Goal: Find specific page/section: Find specific page/section

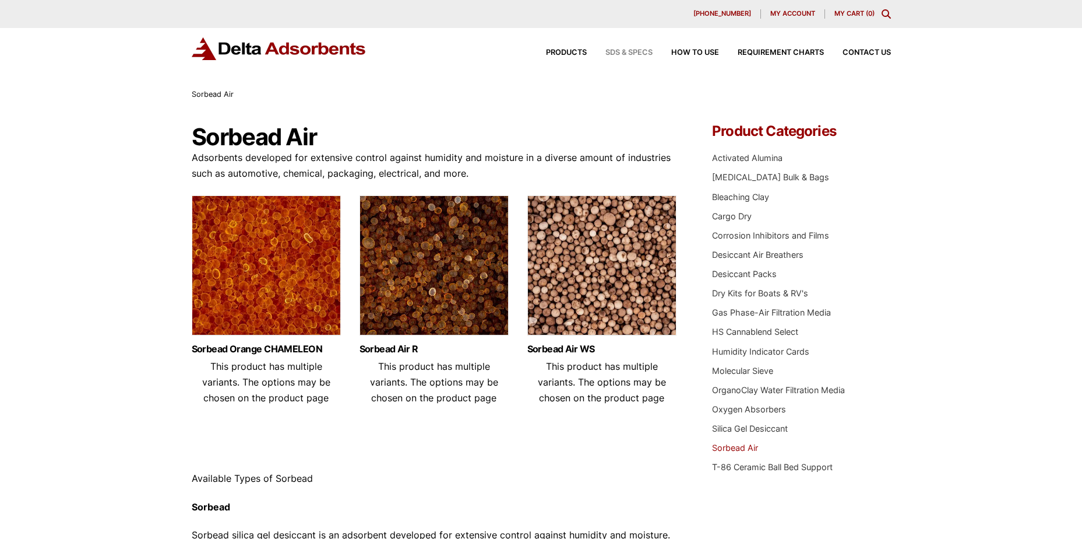
click at [639, 50] on span "SDS & SPECS" at bounding box center [629, 53] width 47 height 8
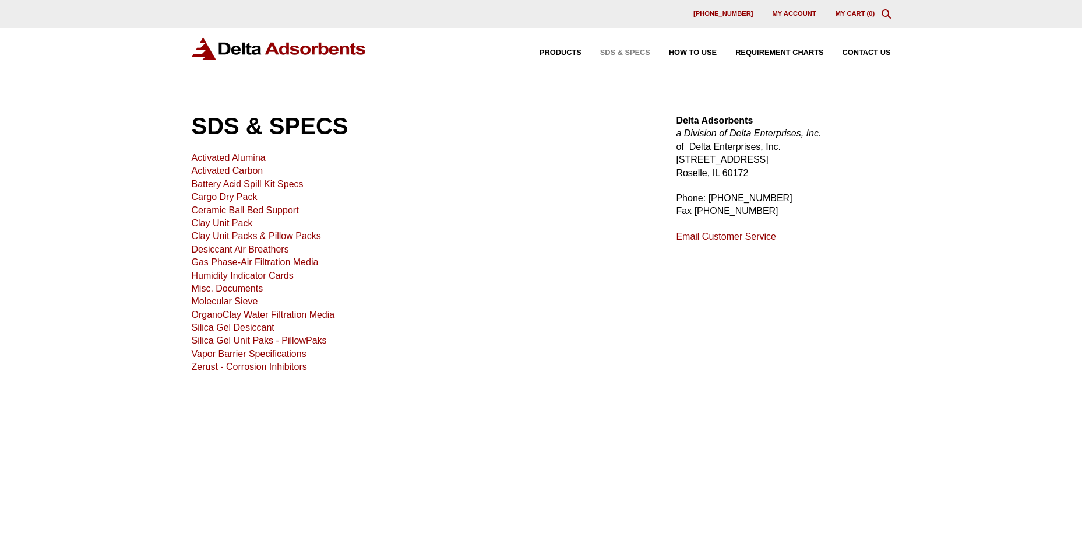
click at [142, 220] on div "SDS & SPECS Activated Alumina [MEDICAL_DATA] Battery Acid Spill Kit Specs Cargo…" at bounding box center [541, 319] width 1082 height 462
click at [247, 325] on link "Silica Gel Desiccant" at bounding box center [233, 327] width 83 height 10
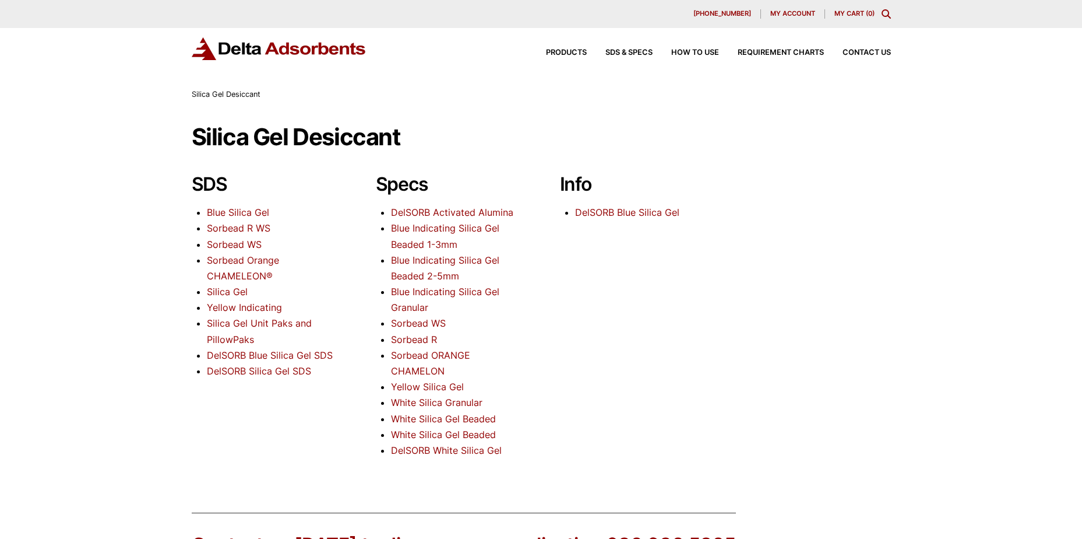
click at [242, 245] on link "Sorbead WS" at bounding box center [234, 244] width 55 height 12
